Goal: Navigation & Orientation: Understand site structure

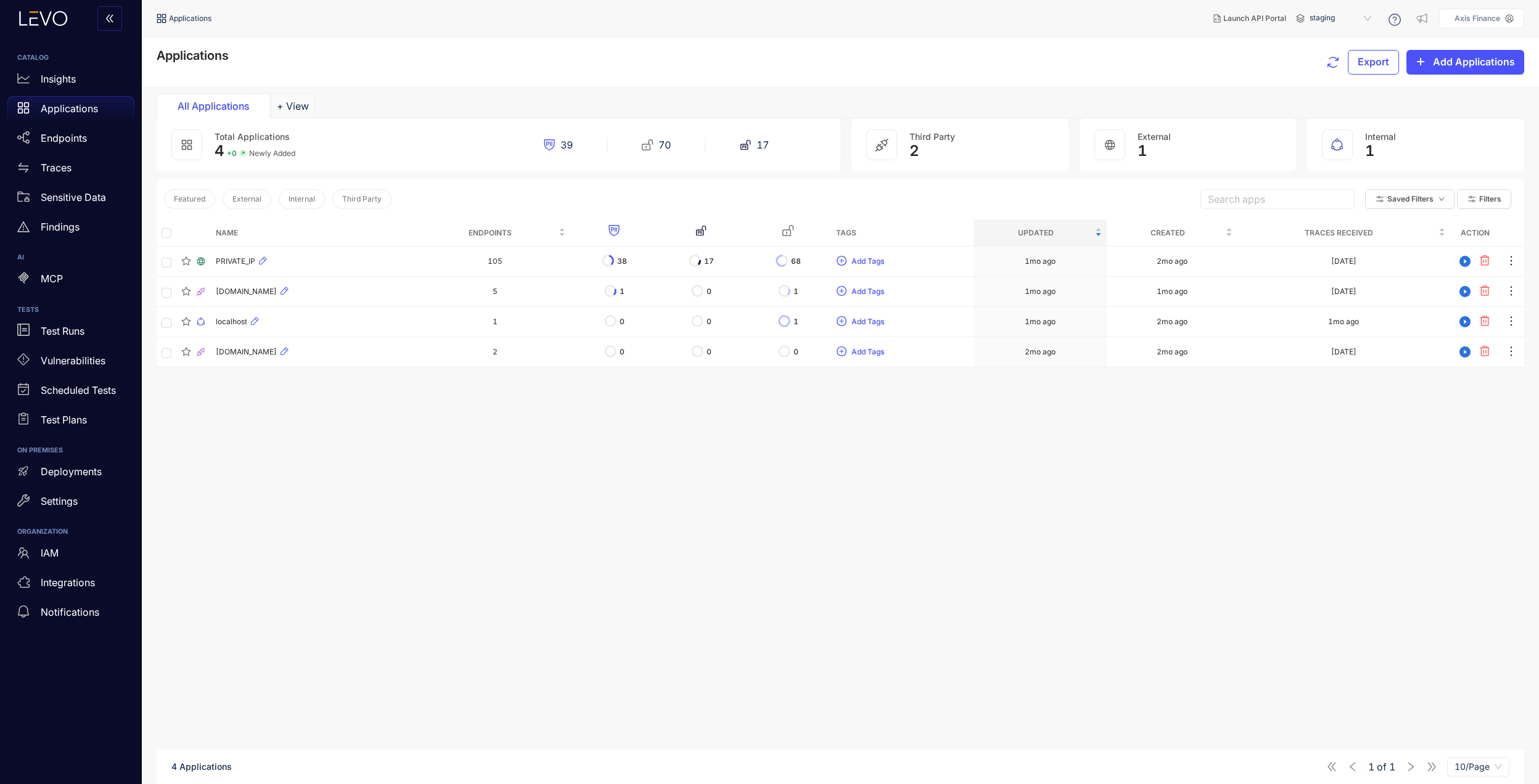
drag, startPoint x: 0, startPoint y: 0, endPoint x: 52, endPoint y: 64, distance: 82.5
click at [52, 64] on div "CATALOG Insights Applications Endpoints Traces Sensitive Data Findings AI MCP T…" at bounding box center [71, 337] width 142 height 600
click at [58, 75] on p "Insights" at bounding box center [58, 78] width 35 height 11
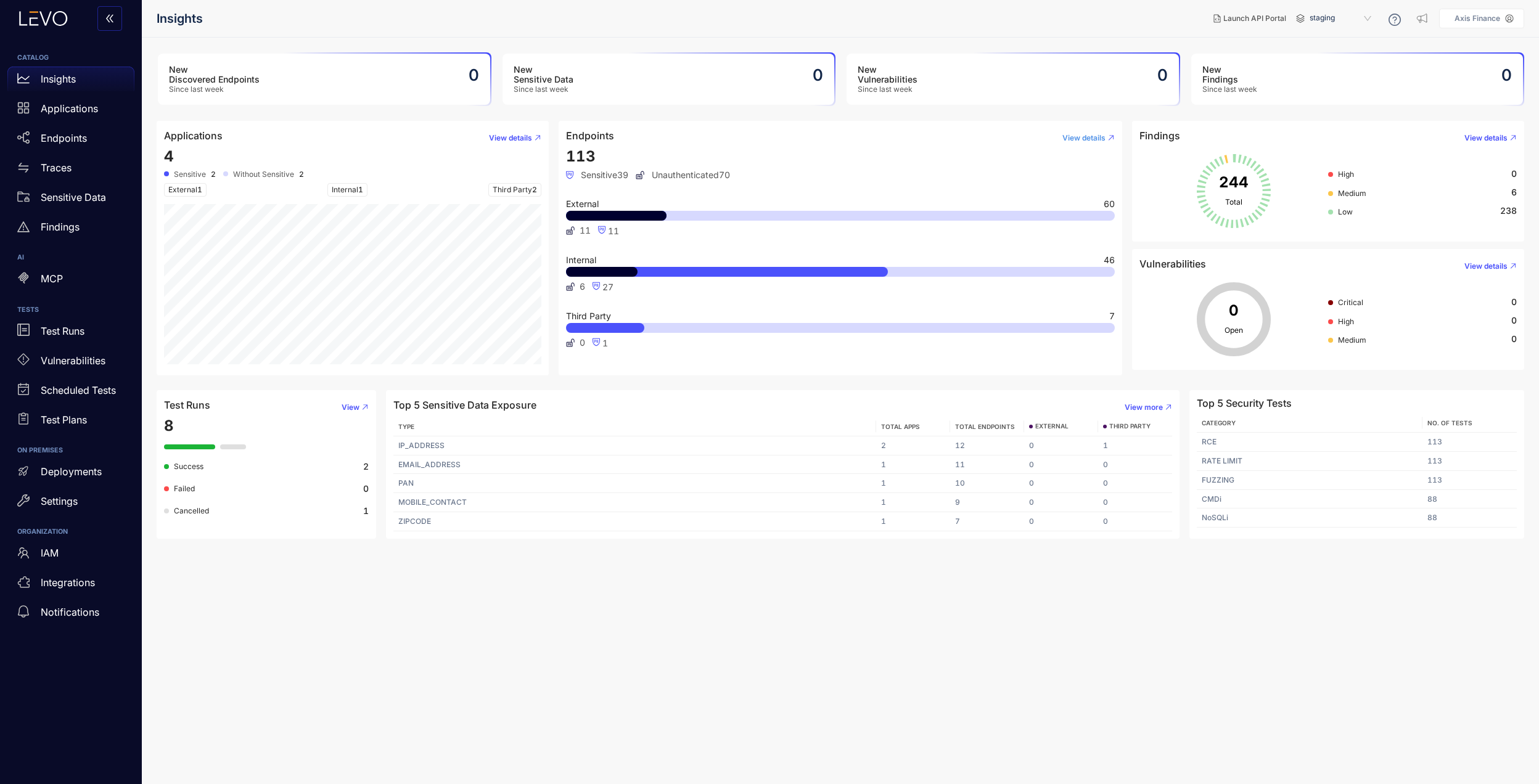
click at [1093, 140] on span "View details" at bounding box center [1084, 138] width 43 height 8
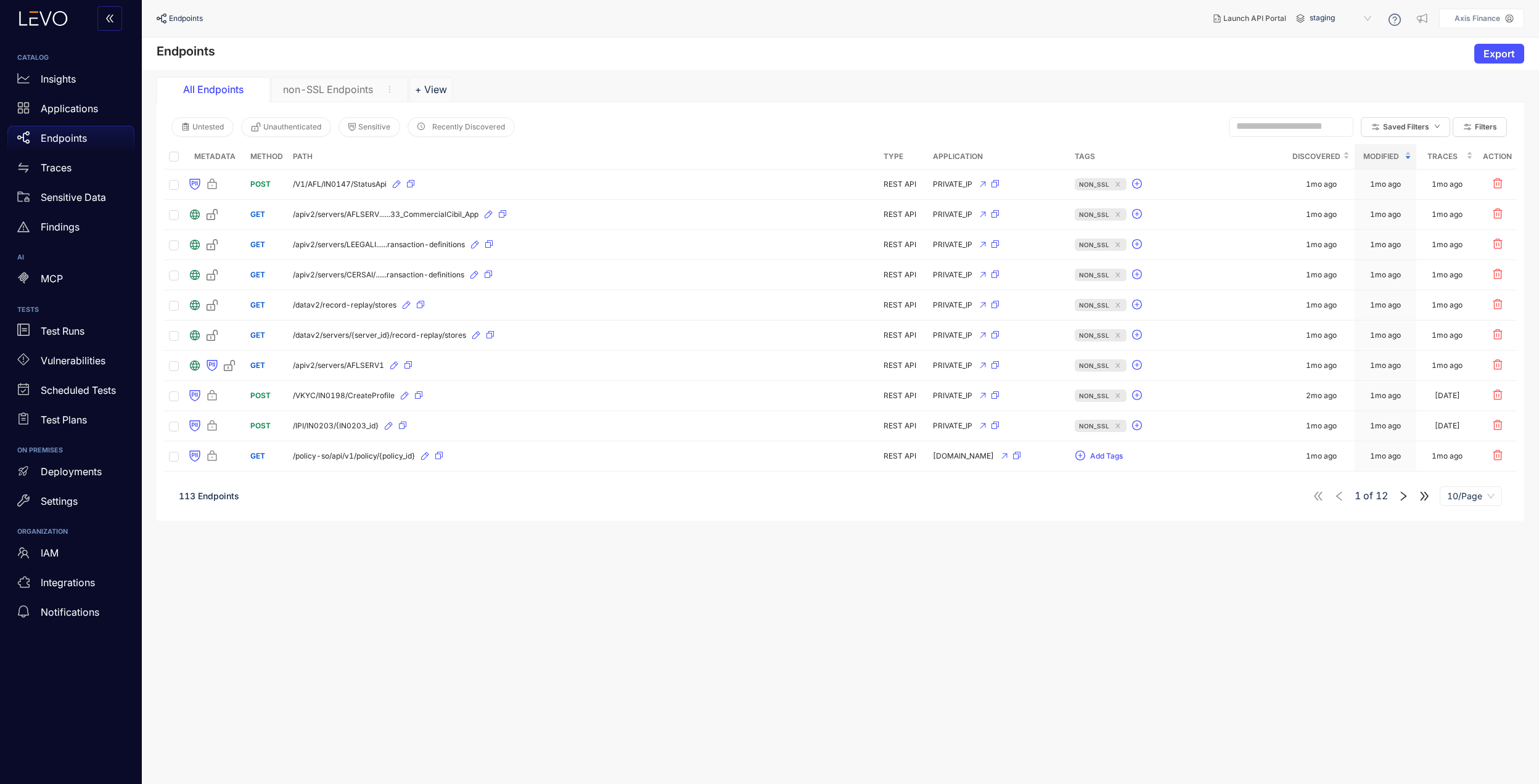
click at [906, 76] on section "Endpoints Export All Endpoints non-SSL Endpoints + View Untested Unauthenticate…" at bounding box center [840, 410] width 1397 height 746
